Goal: Transaction & Acquisition: Purchase product/service

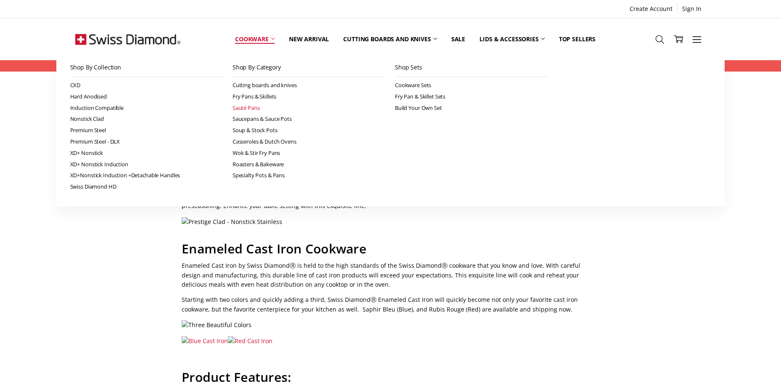
click at [251, 108] on link "Sauté Pans" at bounding box center [310, 107] width 154 height 11
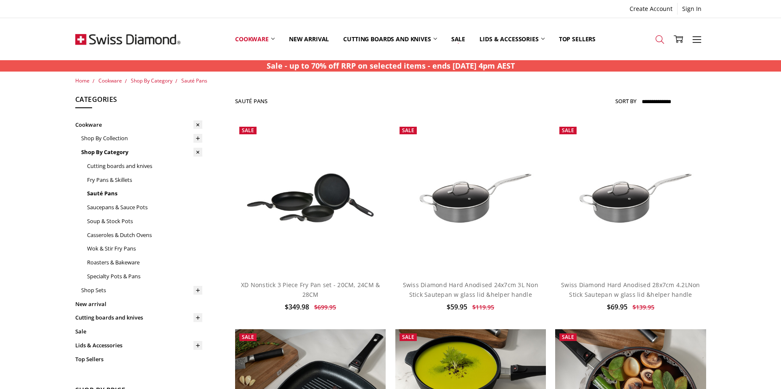
click at [659, 40] on icon at bounding box center [659, 39] width 9 height 9
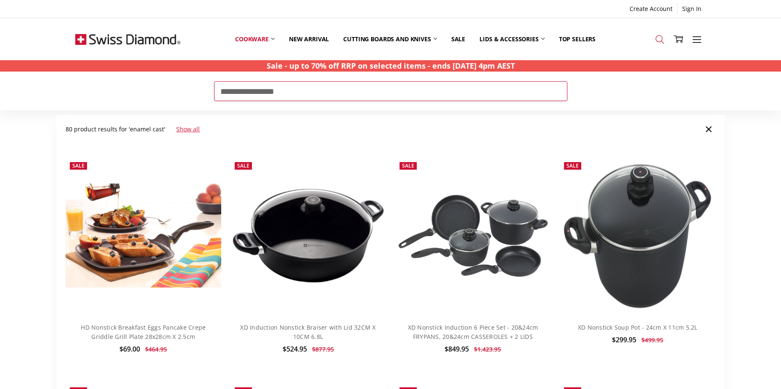
type input "**********"
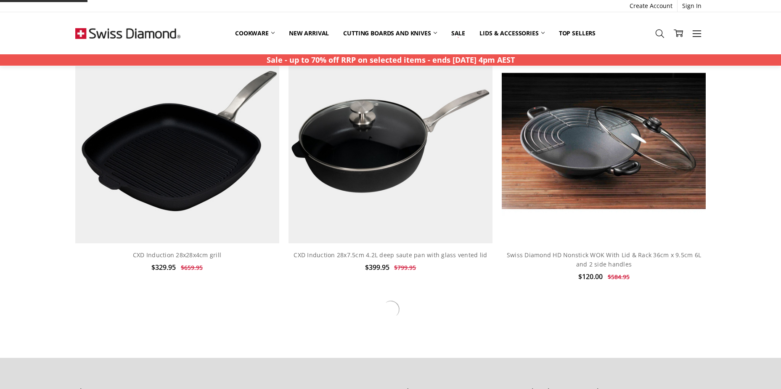
scroll to position [3196, 0]
